Goal: Task Accomplishment & Management: Manage account settings

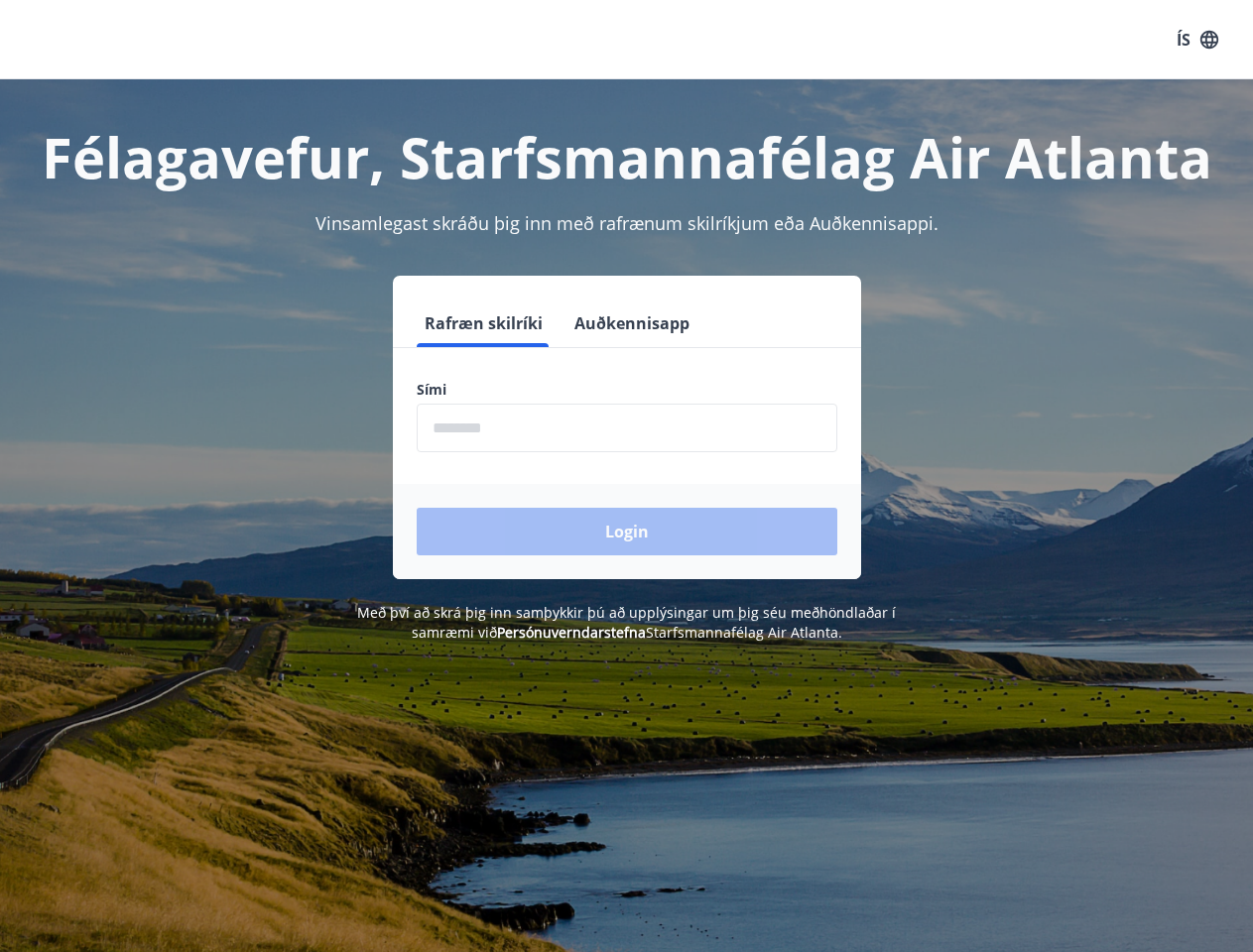
click at [626, 476] on form "Rafræn skilríki Auðkennisapp Sími ​ Login" at bounding box center [627, 439] width 469 height 280
click at [1197, 40] on button "ÍS" at bounding box center [1197, 40] width 64 height 36
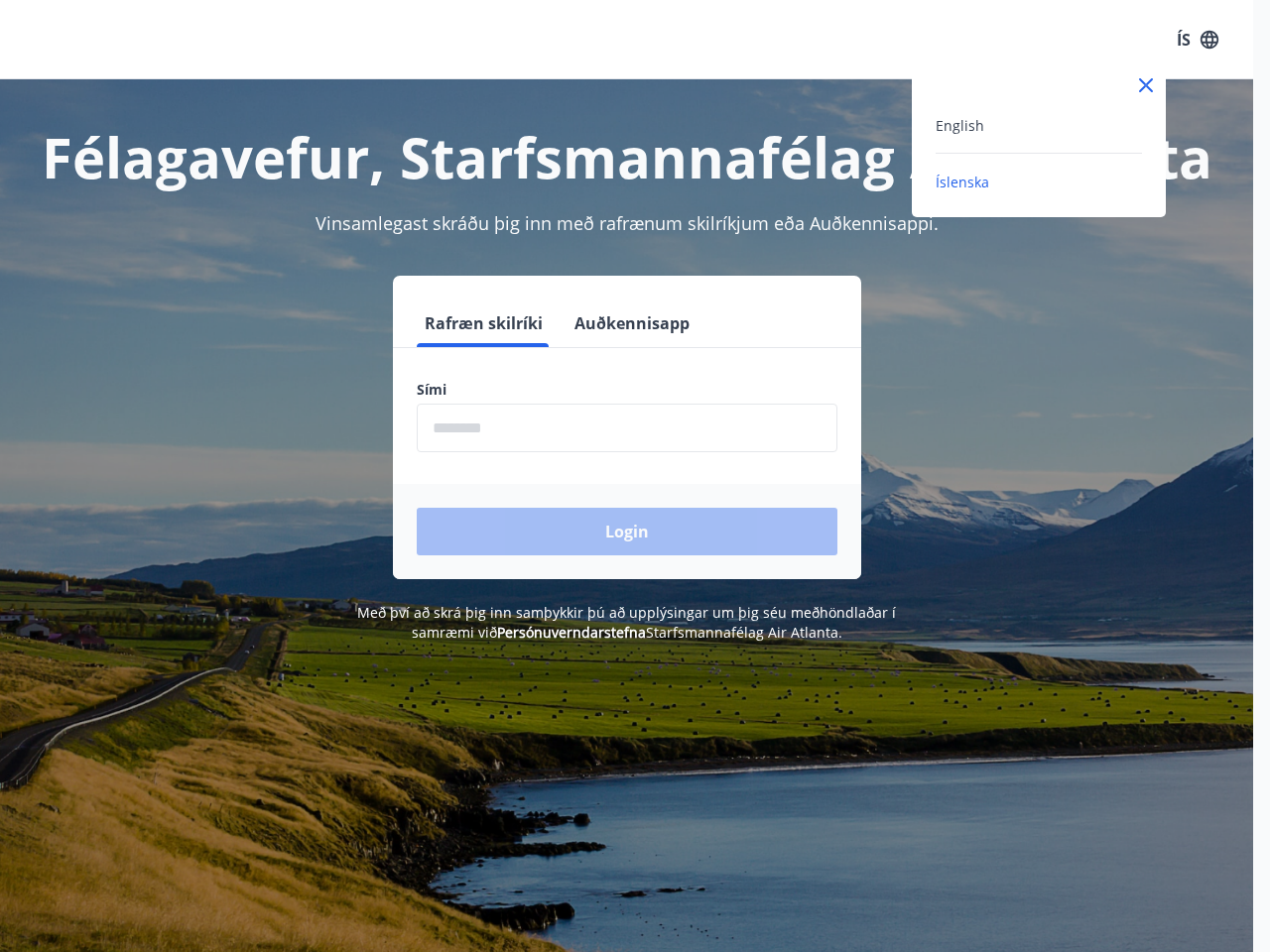
click at [482, 323] on div at bounding box center [635, 476] width 1270 height 952
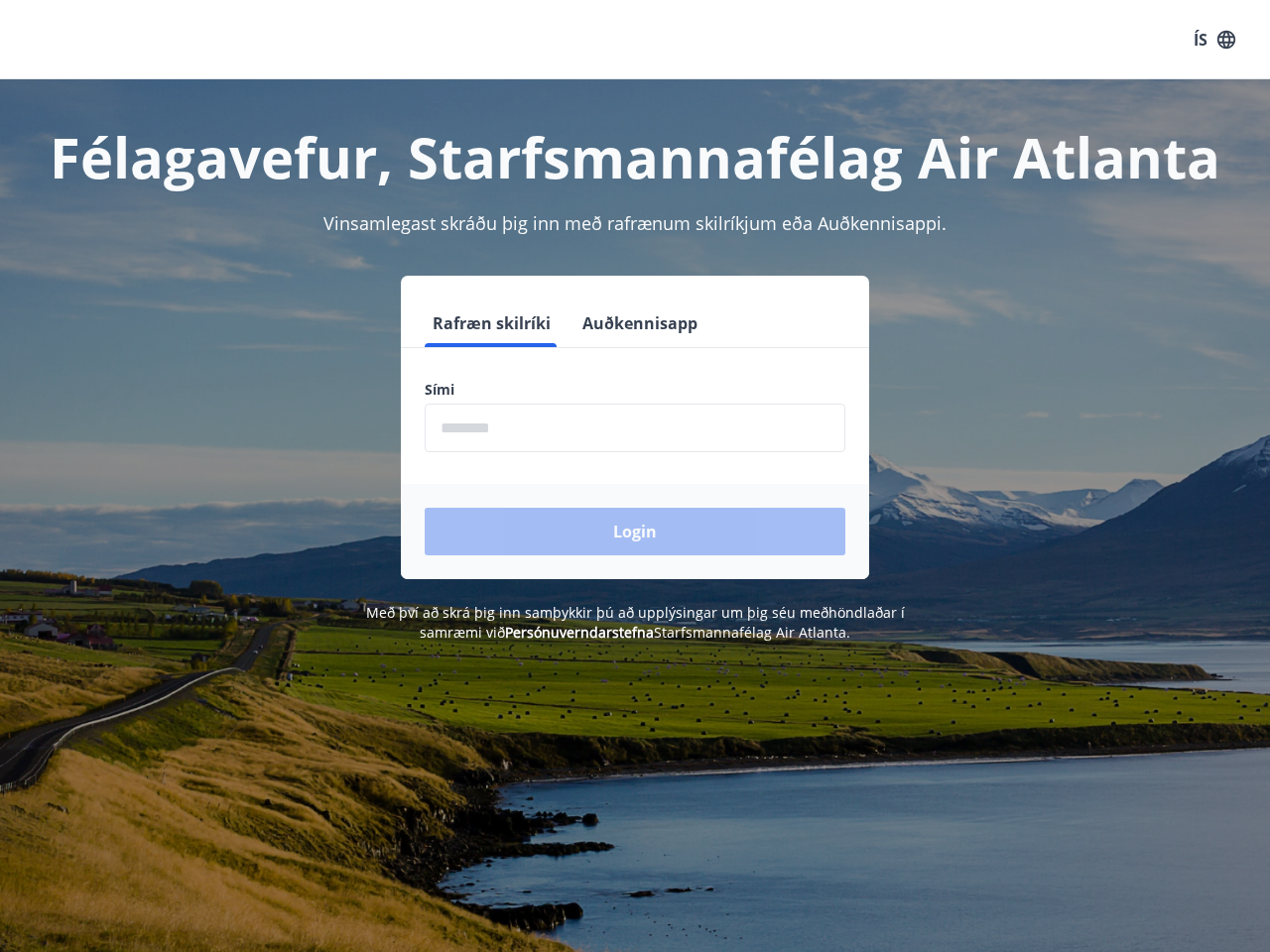
click at [629, 323] on button "Auðkennisapp" at bounding box center [640, 323] width 131 height 48
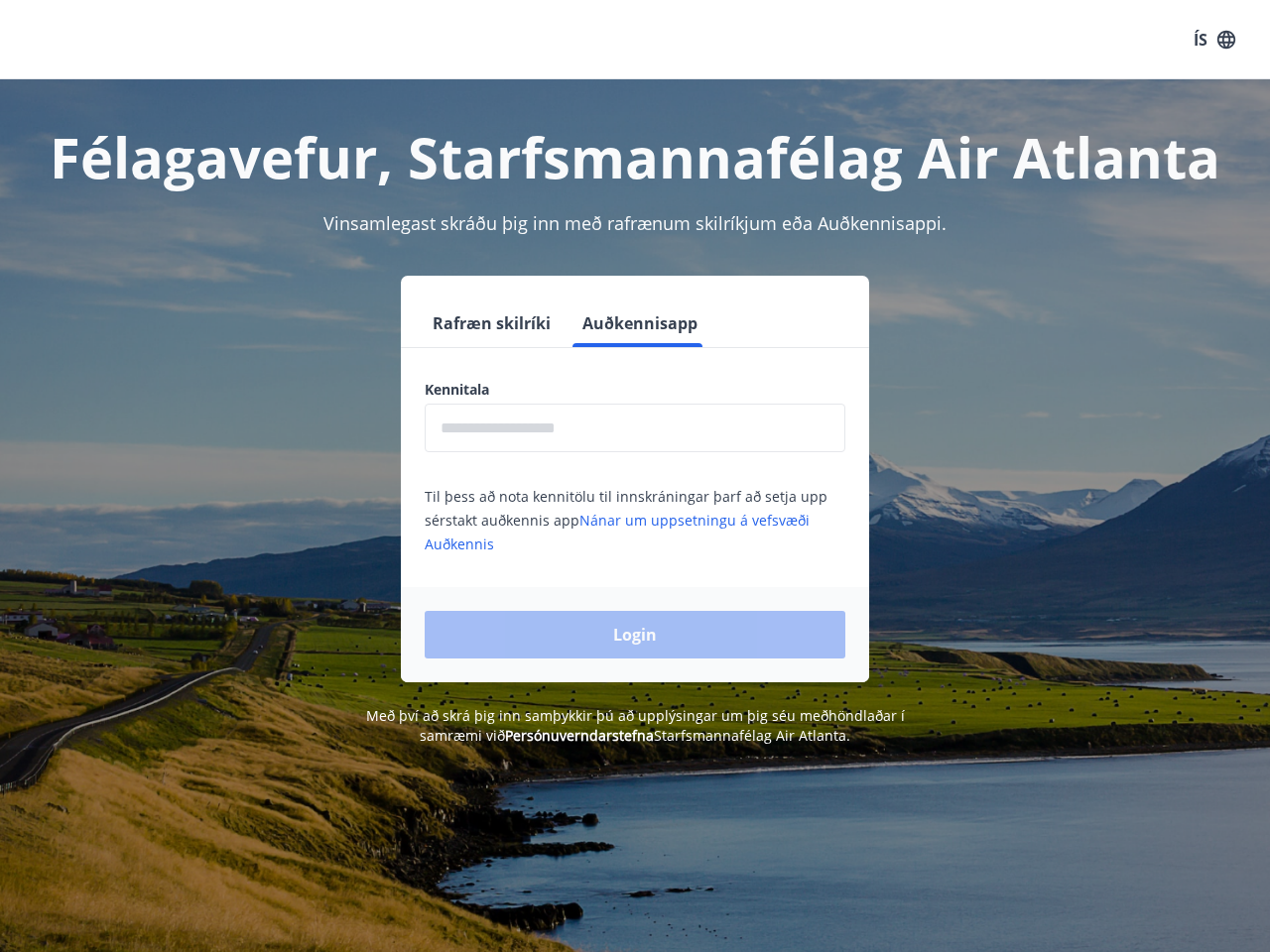
click at [627, 428] on input "text" at bounding box center [635, 428] width 421 height 49
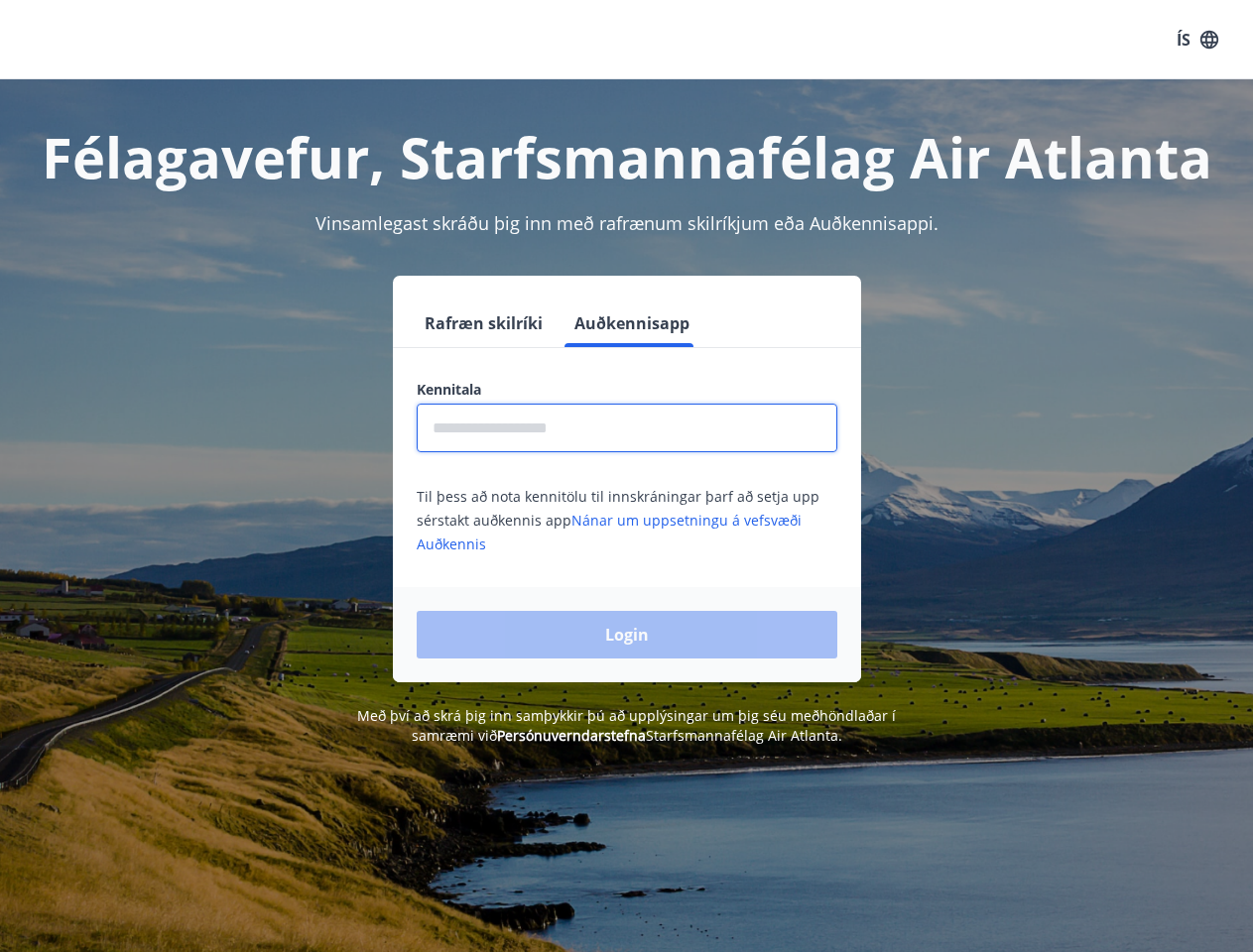
click at [541, 632] on div "Login" at bounding box center [627, 635] width 469 height 95
